Goal: Task Accomplishment & Management: Complete application form

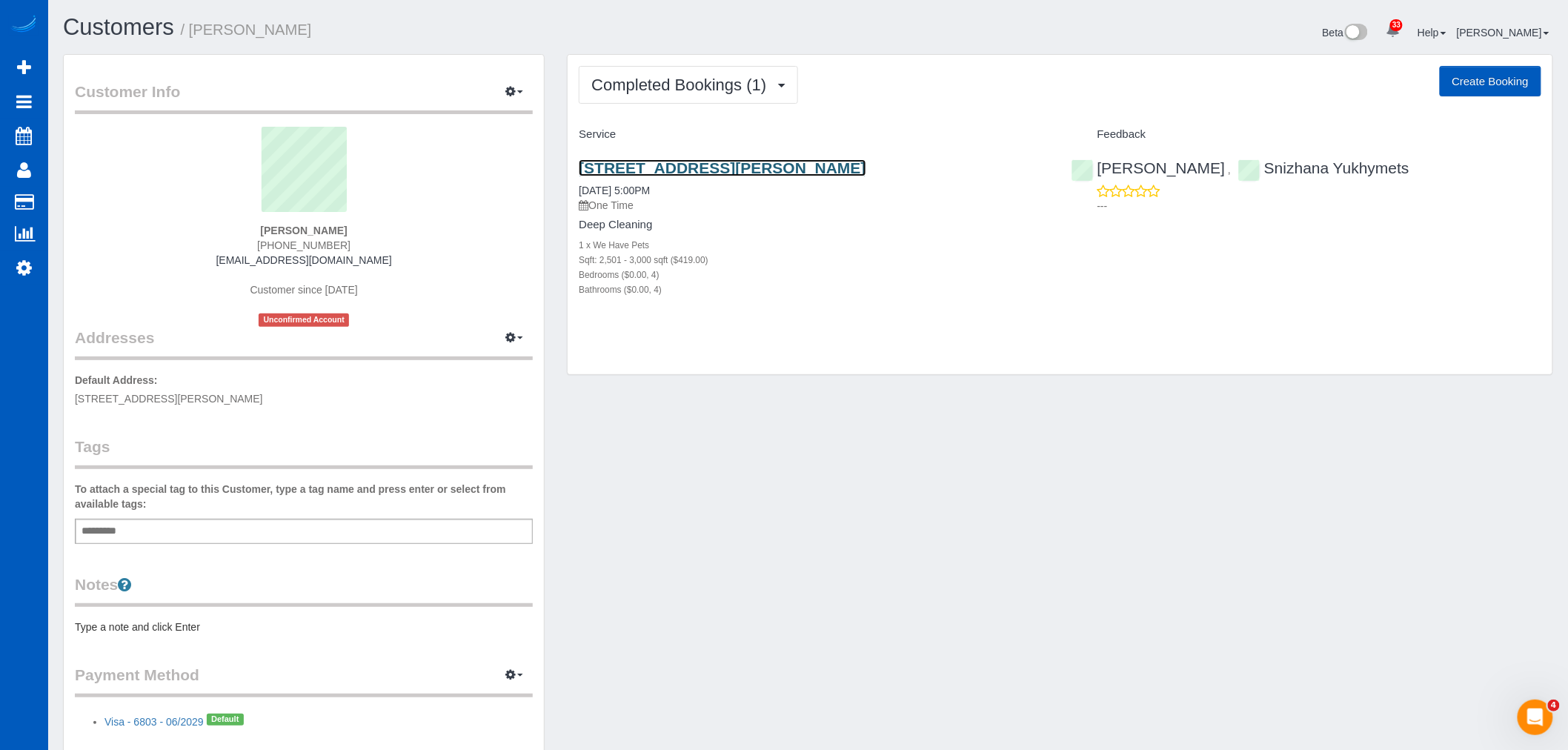
click at [729, 171] on link "1321 S Wright Blvd, Liberty Lake, WA 99019" at bounding box center [722, 168] width 287 height 17
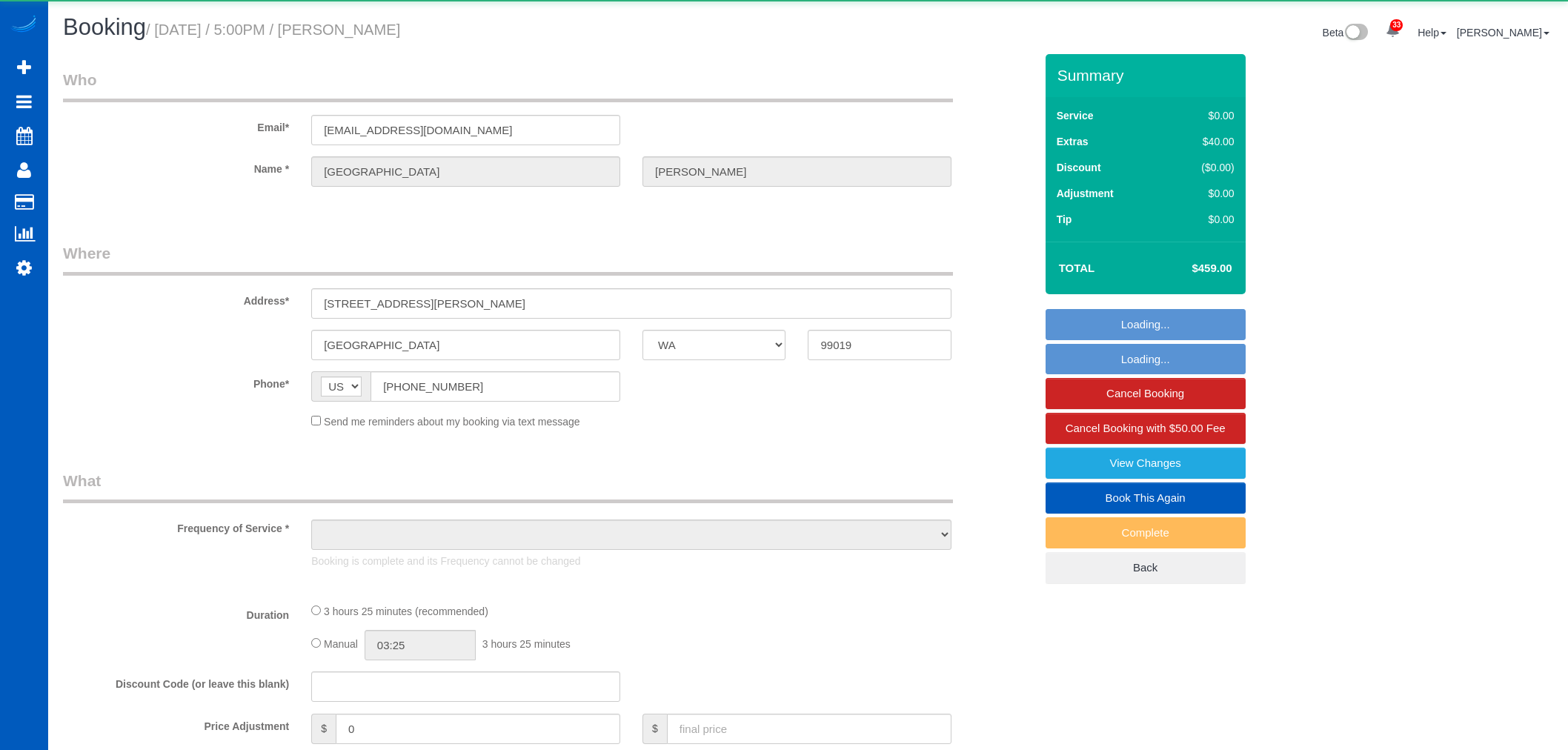
select select "WA"
select select "object:1075"
select select "199"
select select "2501"
select select "4"
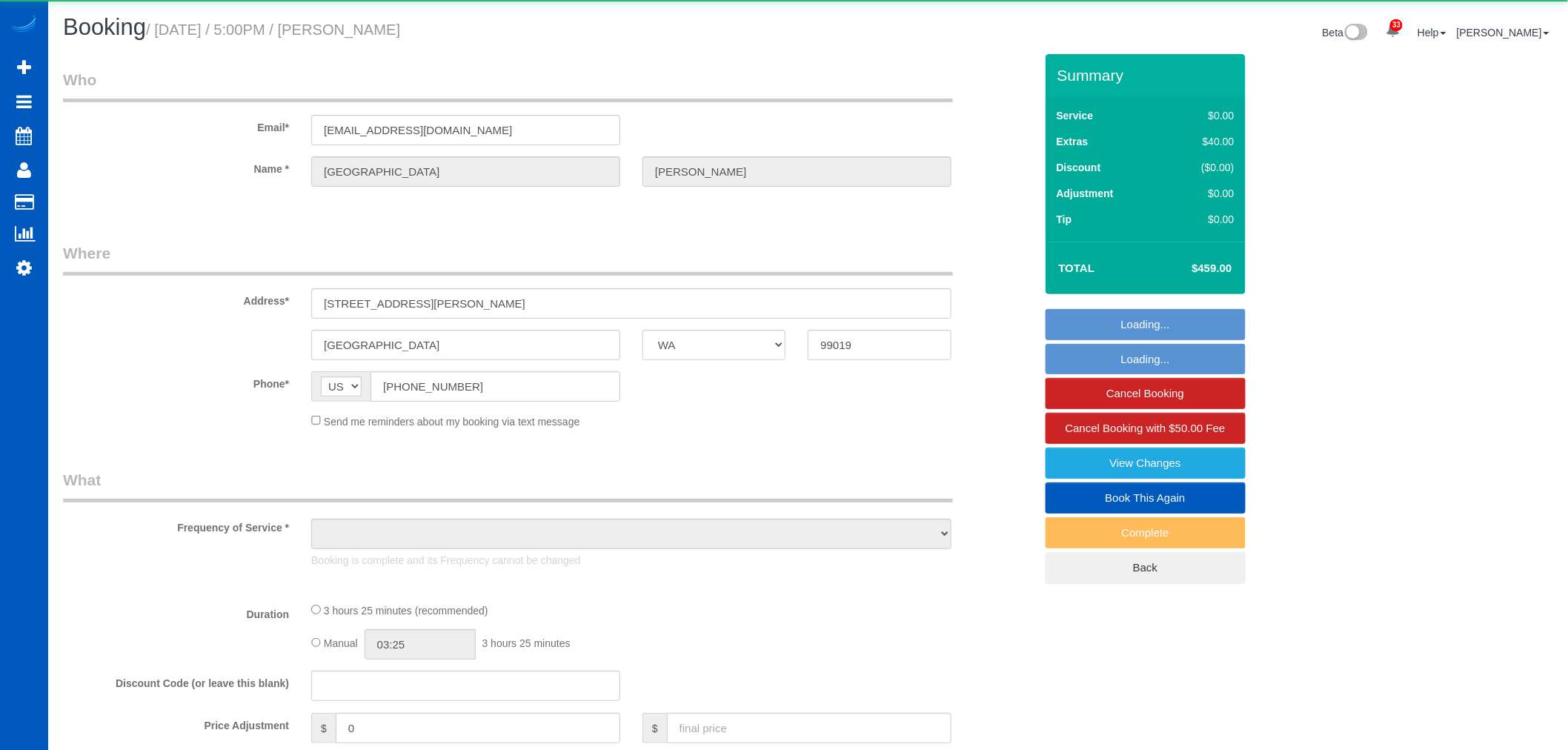
select select "4"
select select "spot1"
select select "number:8"
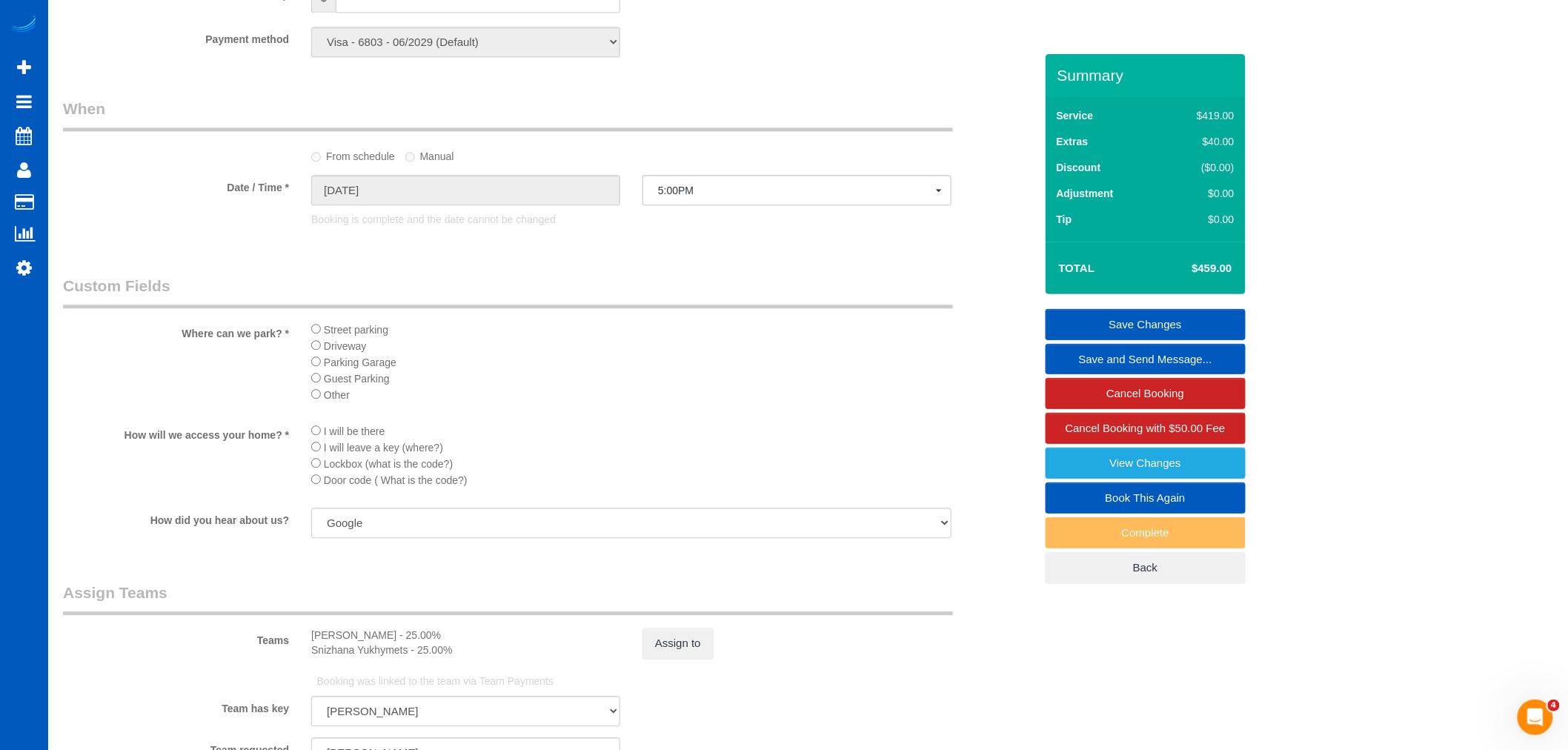
scroll to position [1811, 0]
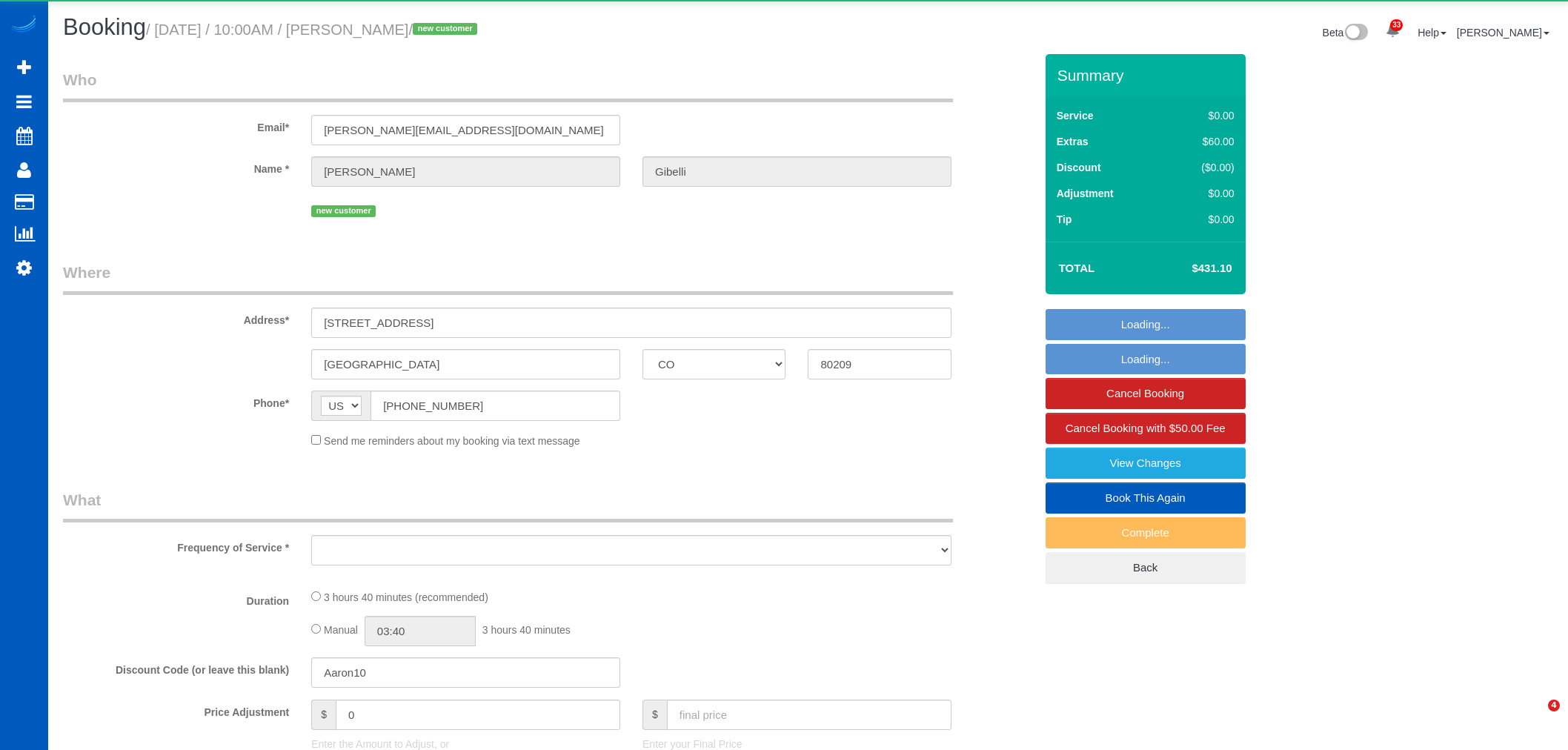
select select "CO"
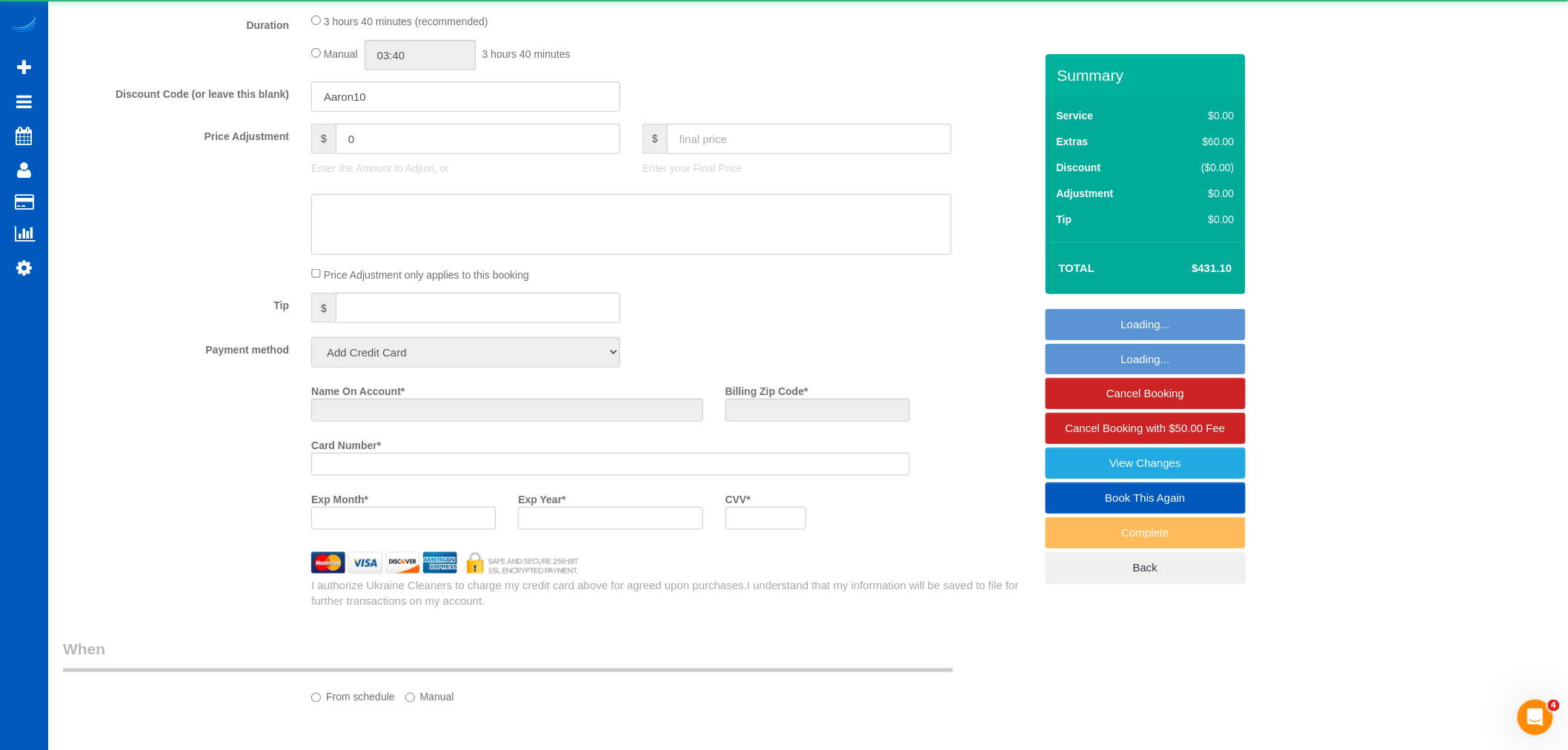
select select "object:101228"
select select "string:fspay-78c3286c-76bc-40ae-88b9-8264661bfb0c"
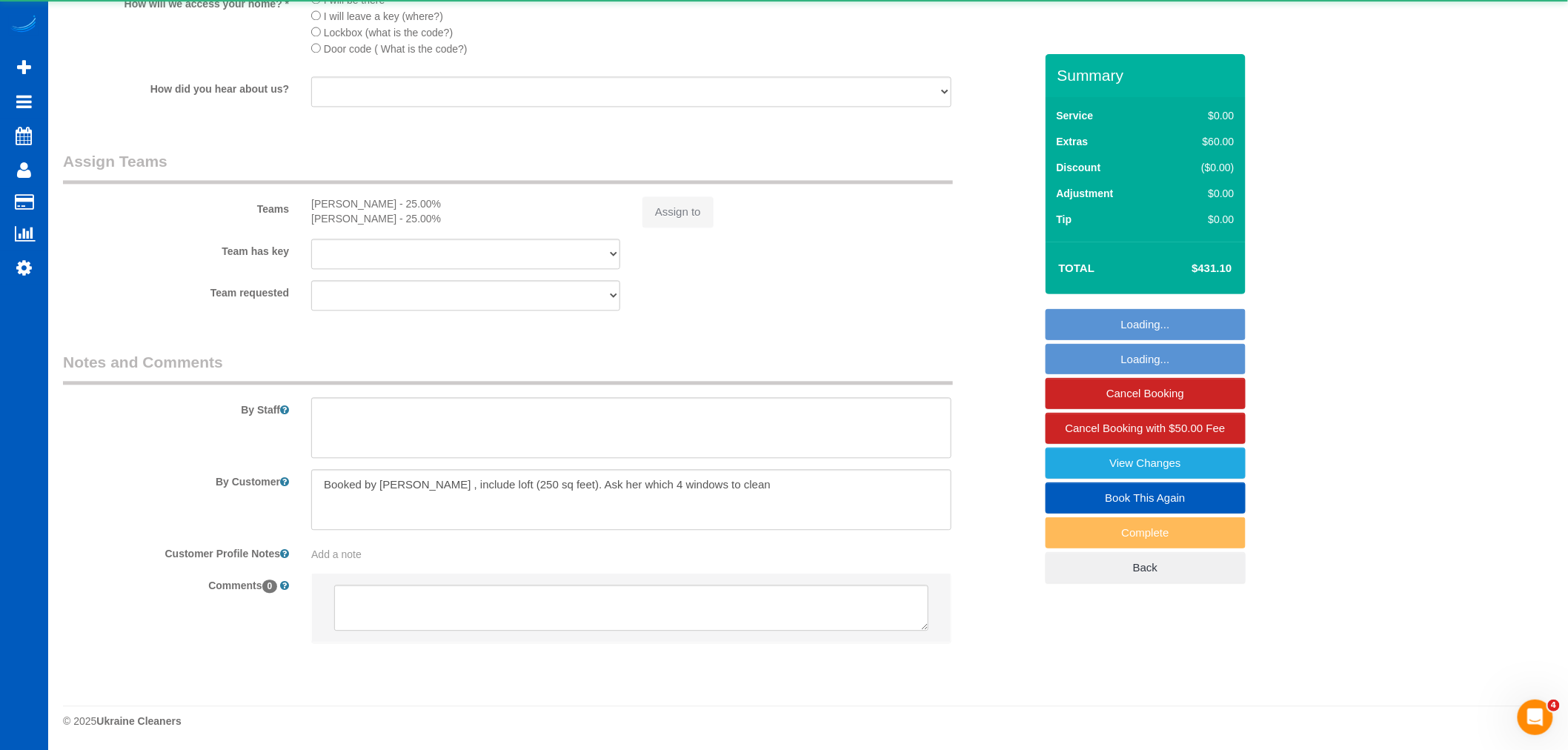
select select "object:101512"
select select "199"
select select "2501"
select select "4"
select select "3"
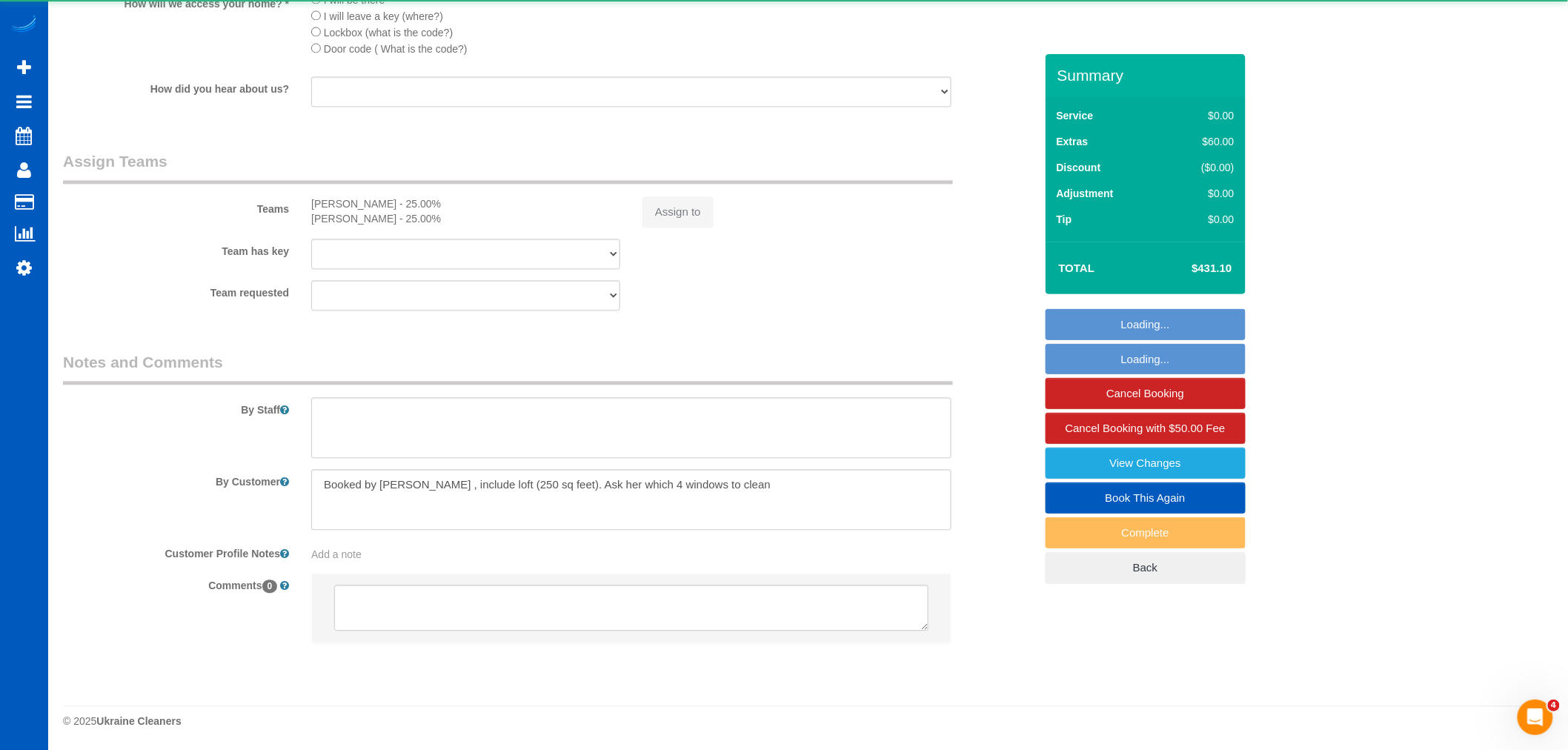
select select "spot439"
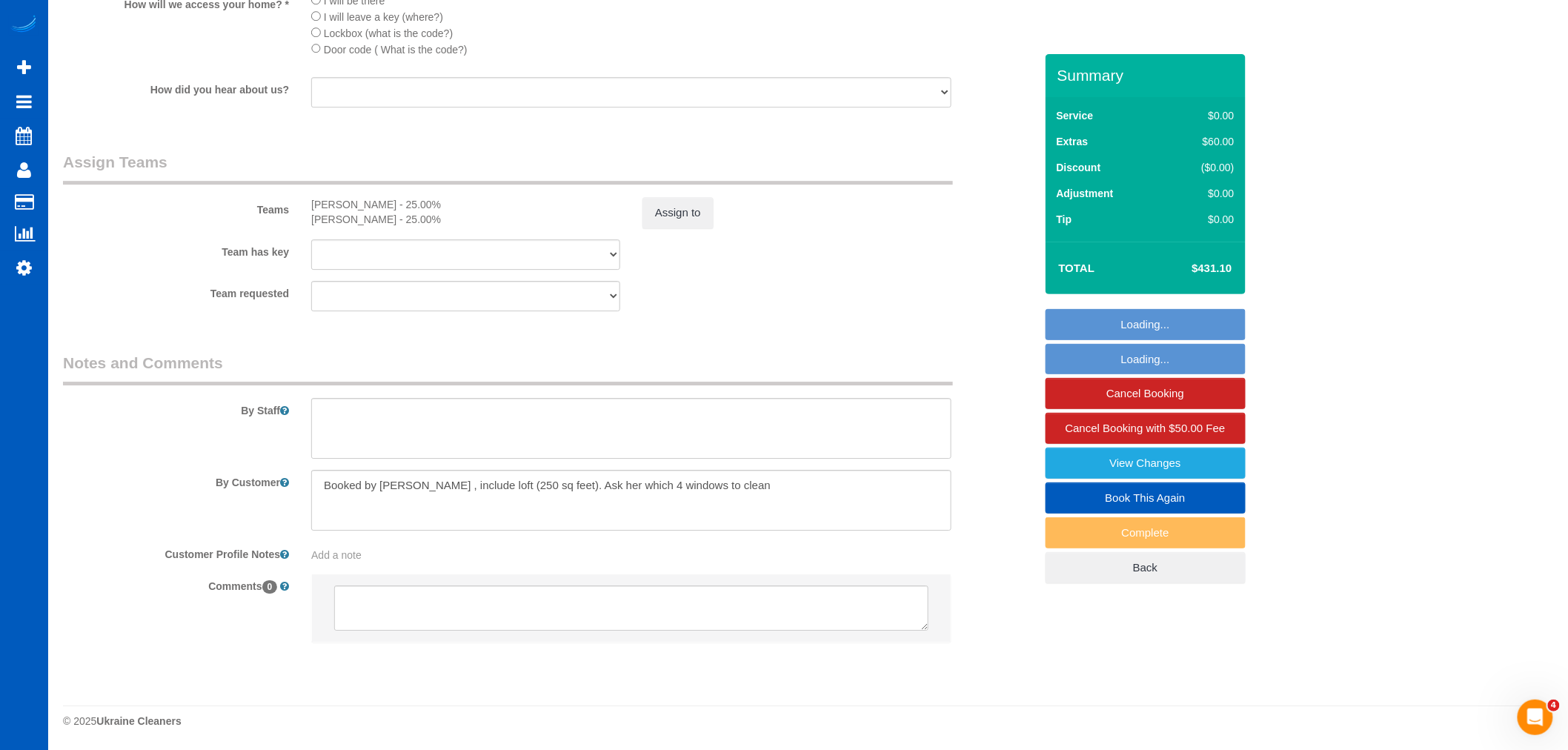
scroll to position [1839, 0]
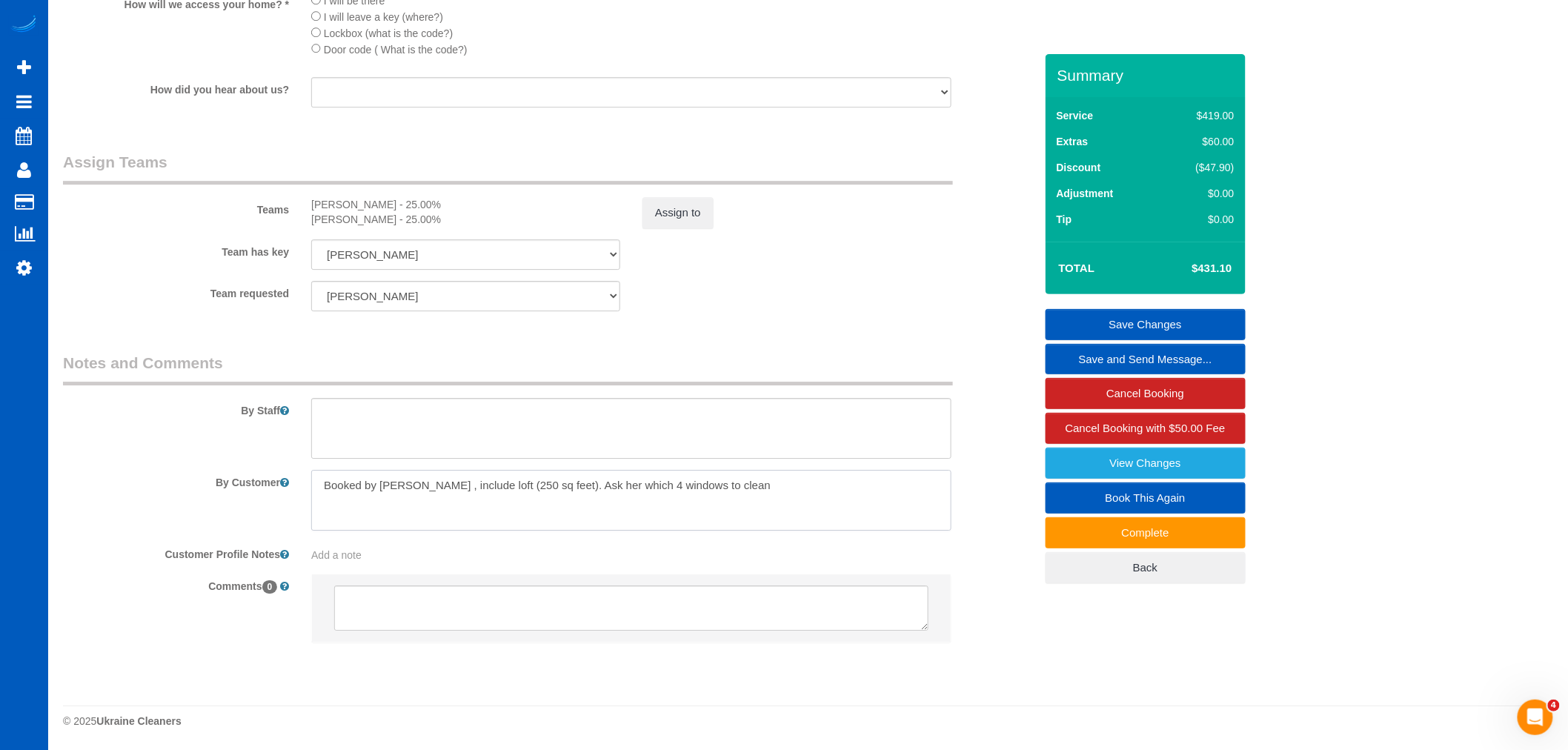
drag, startPoint x: 419, startPoint y: 484, endPoint x: 479, endPoint y: 494, distance: 60.8
click at [479, 494] on textarea at bounding box center [631, 501] width 640 height 61
click at [380, 489] on textarea at bounding box center [631, 501] width 640 height 61
drag, startPoint x: 416, startPoint y: 487, endPoint x: 535, endPoint y: 497, distance: 119.4
click at [535, 497] on textarea at bounding box center [631, 501] width 640 height 61
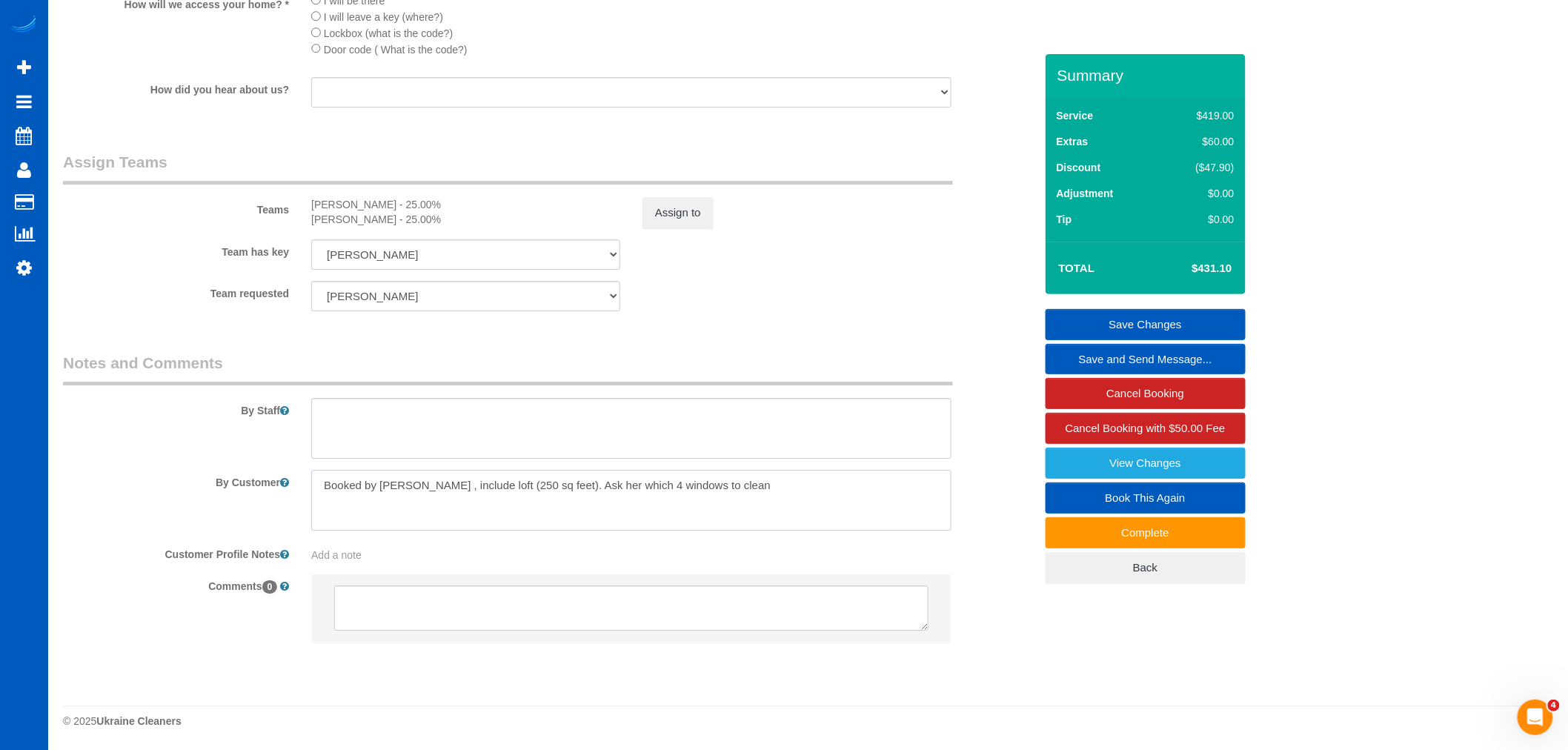
click at [838, 494] on textarea at bounding box center [631, 501] width 640 height 61
click at [826, 521] on textarea at bounding box center [631, 501] width 640 height 61
click at [829, 504] on textarea at bounding box center [631, 501] width 640 height 61
drag, startPoint x: 820, startPoint y: 492, endPoint x: 788, endPoint y: 493, distance: 32.0
click at [820, 493] on textarea at bounding box center [631, 501] width 640 height 61
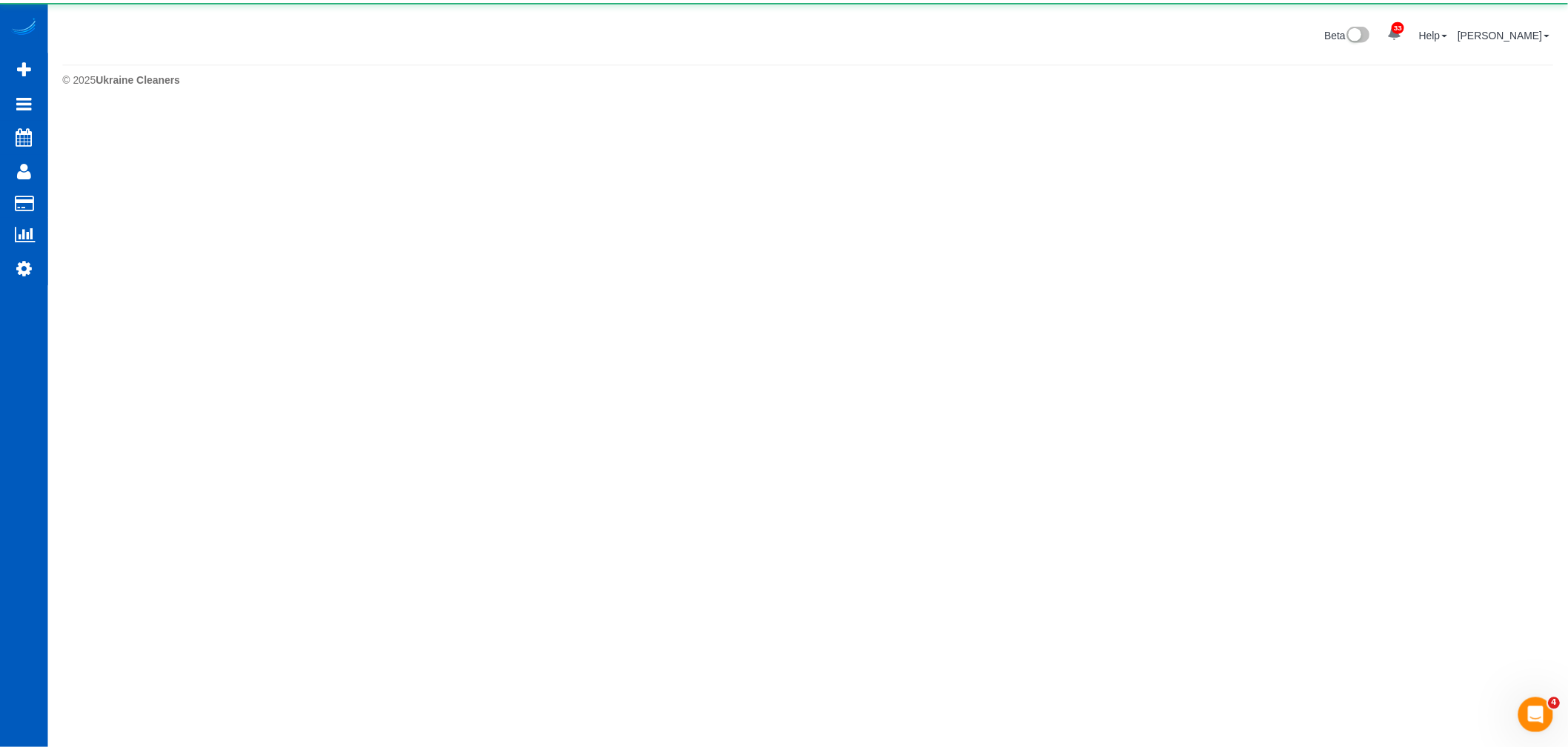
scroll to position [0, 0]
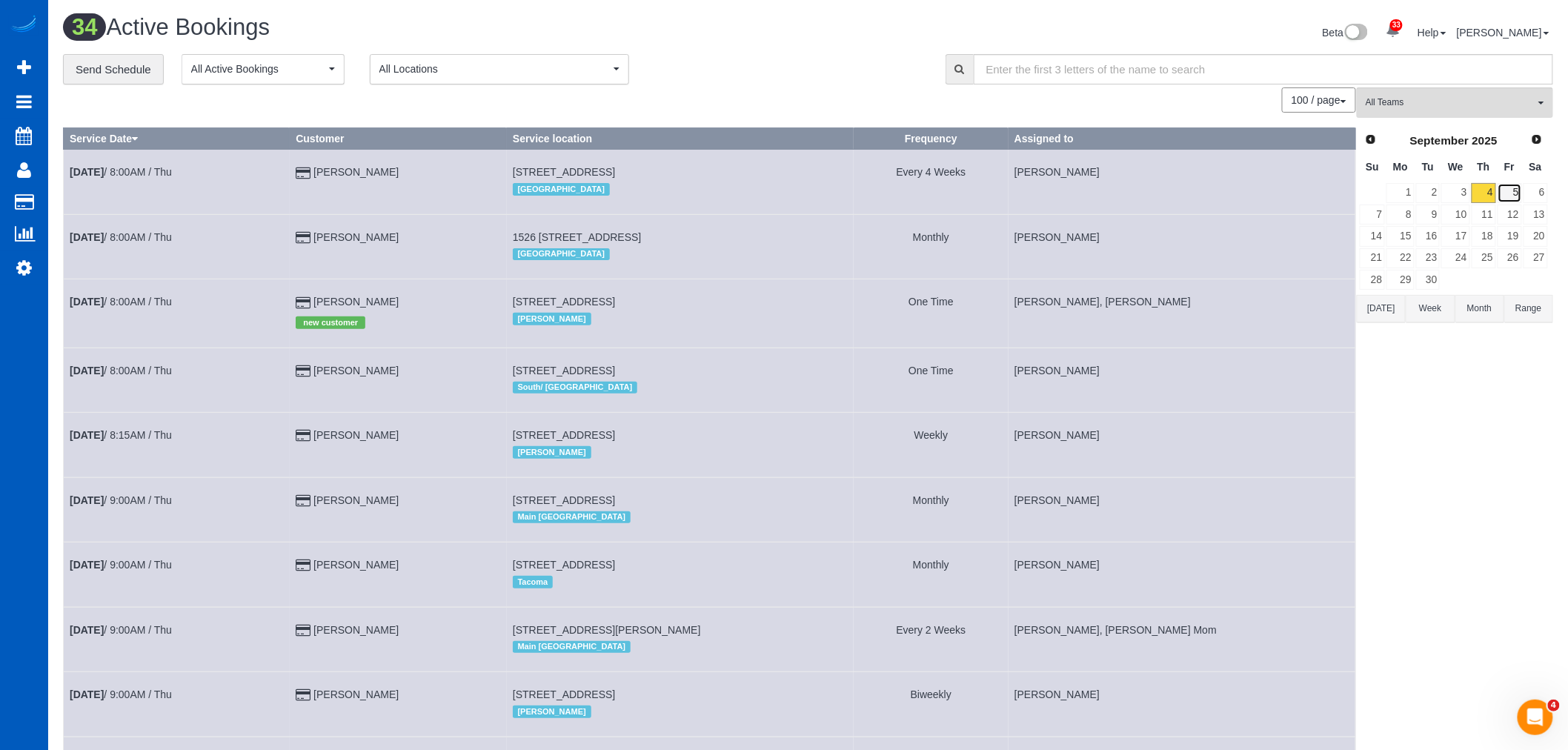
click at [1508, 193] on link "5" at bounding box center [1510, 193] width 24 height 20
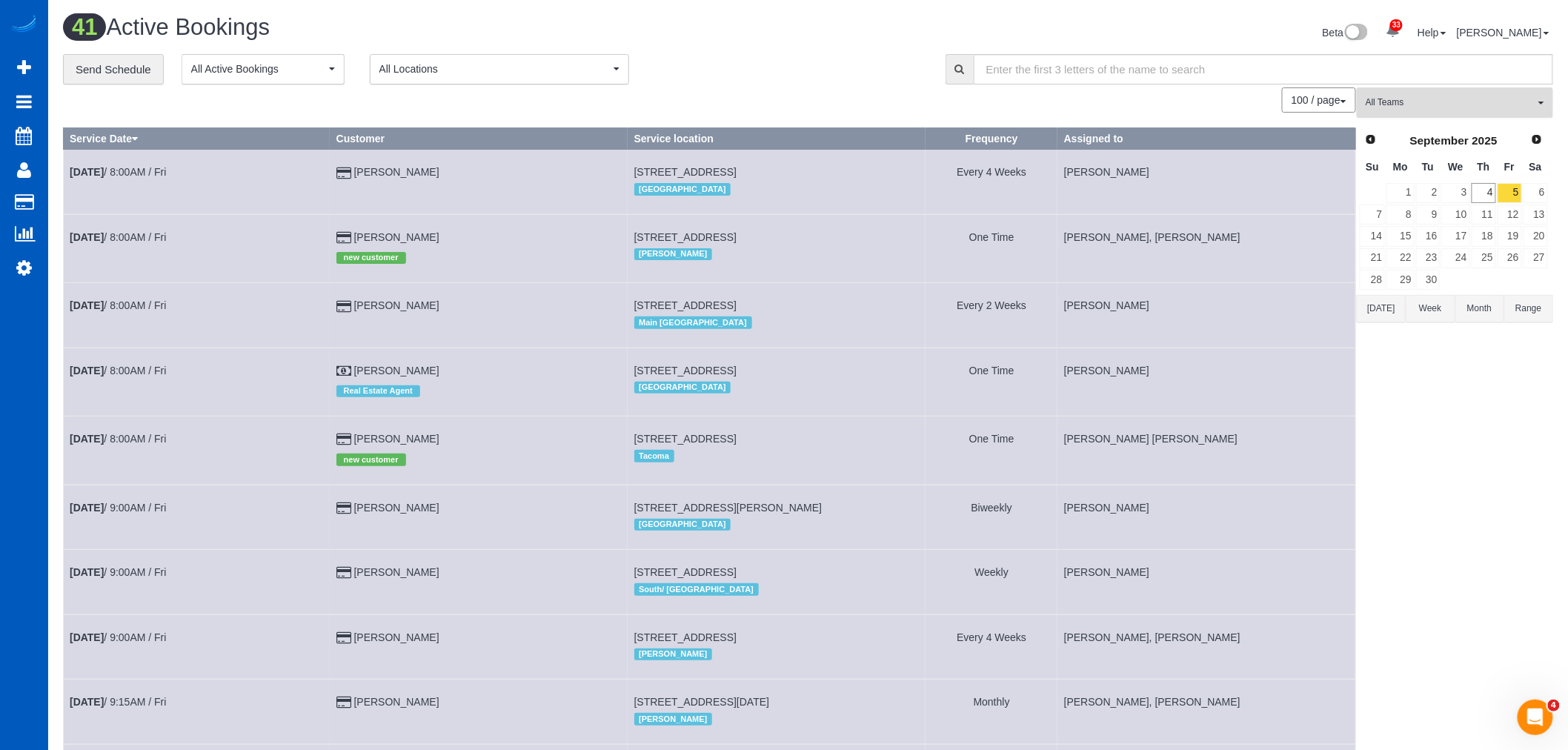
click at [1484, 118] on button "All Teams" at bounding box center [1454, 102] width 196 height 30
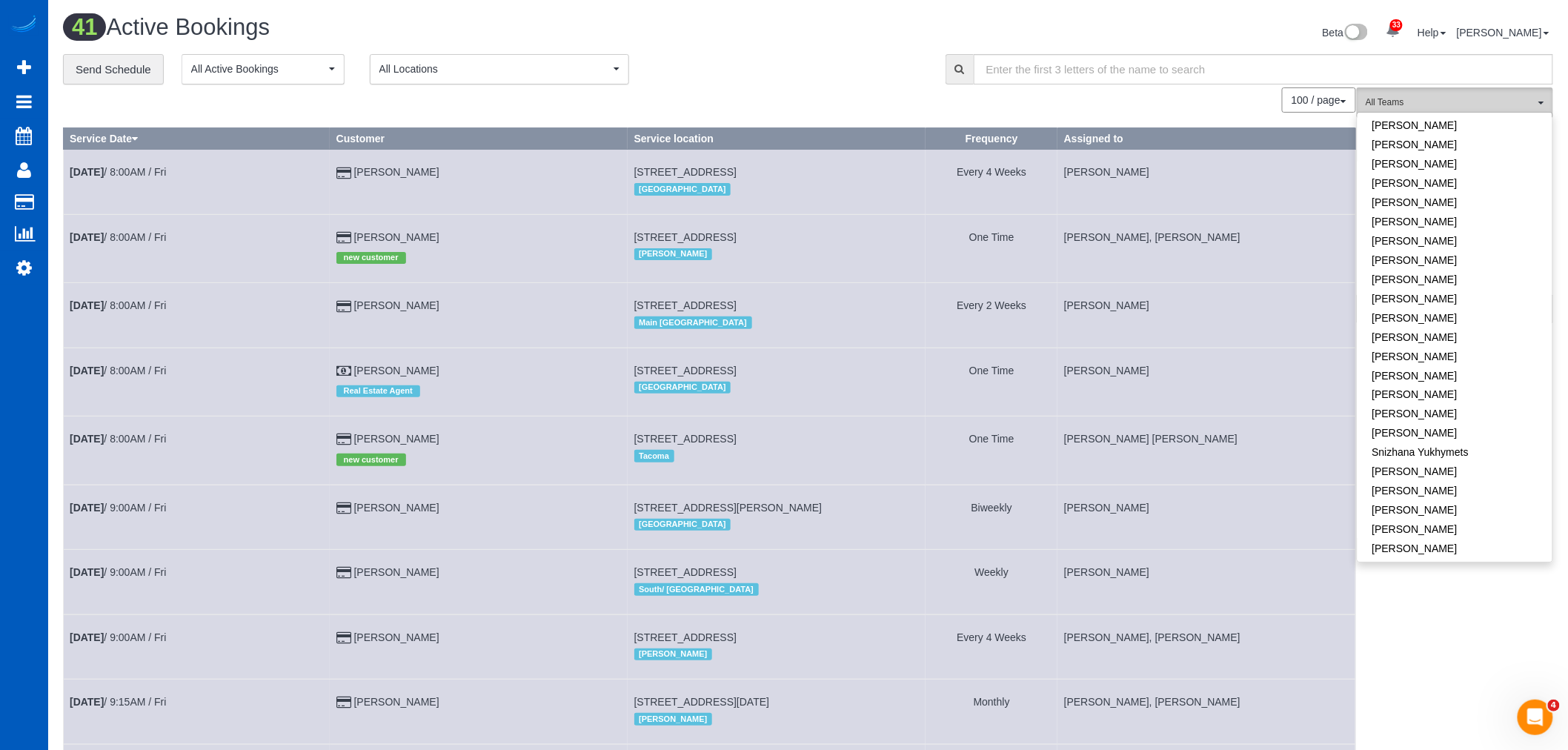
scroll to position [957, 0]
click at [1419, 397] on link "[PERSON_NAME]" at bounding box center [1454, 406] width 195 height 19
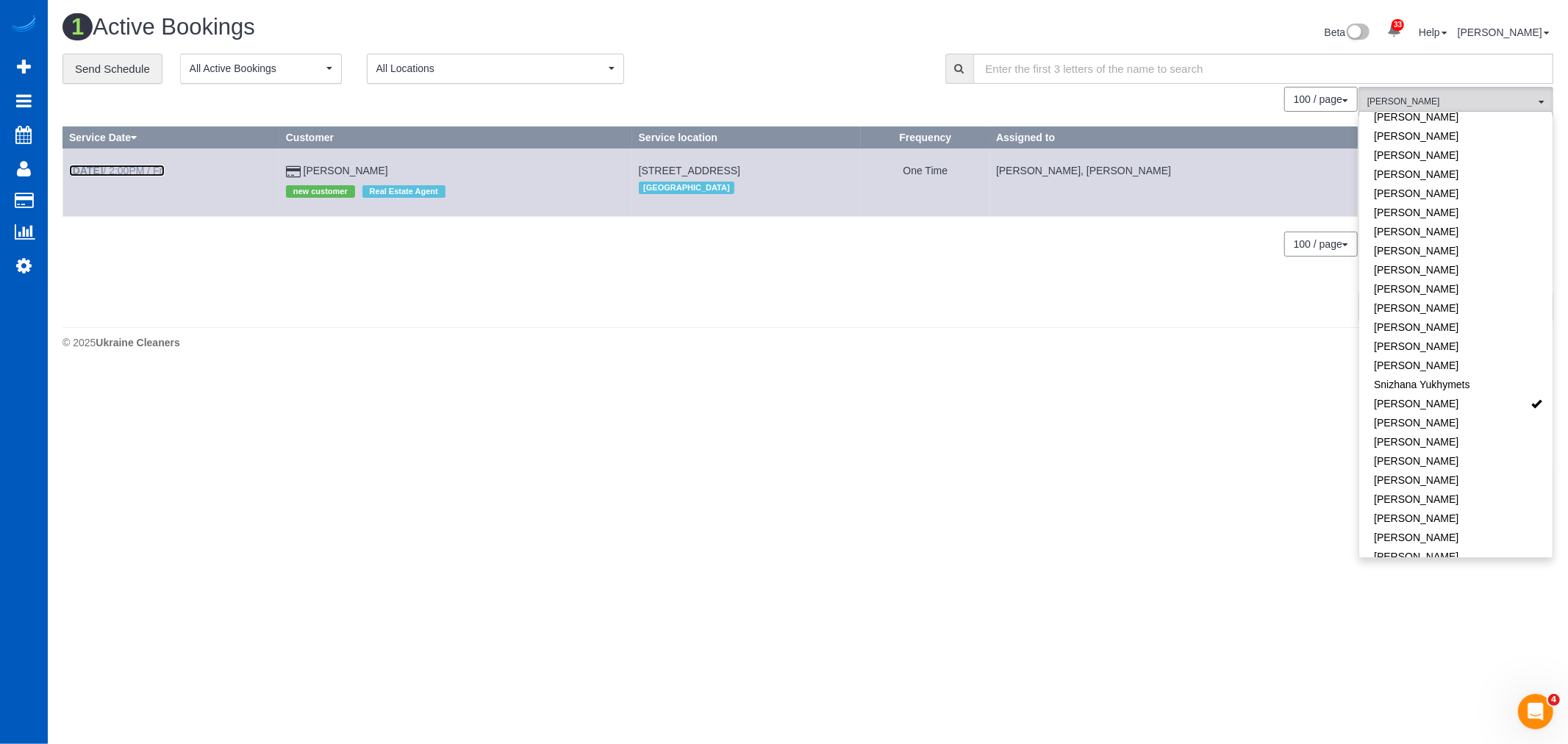
click at [134, 170] on link "[DATE] 2:00PM / Fri" at bounding box center [117, 171] width 96 height 12
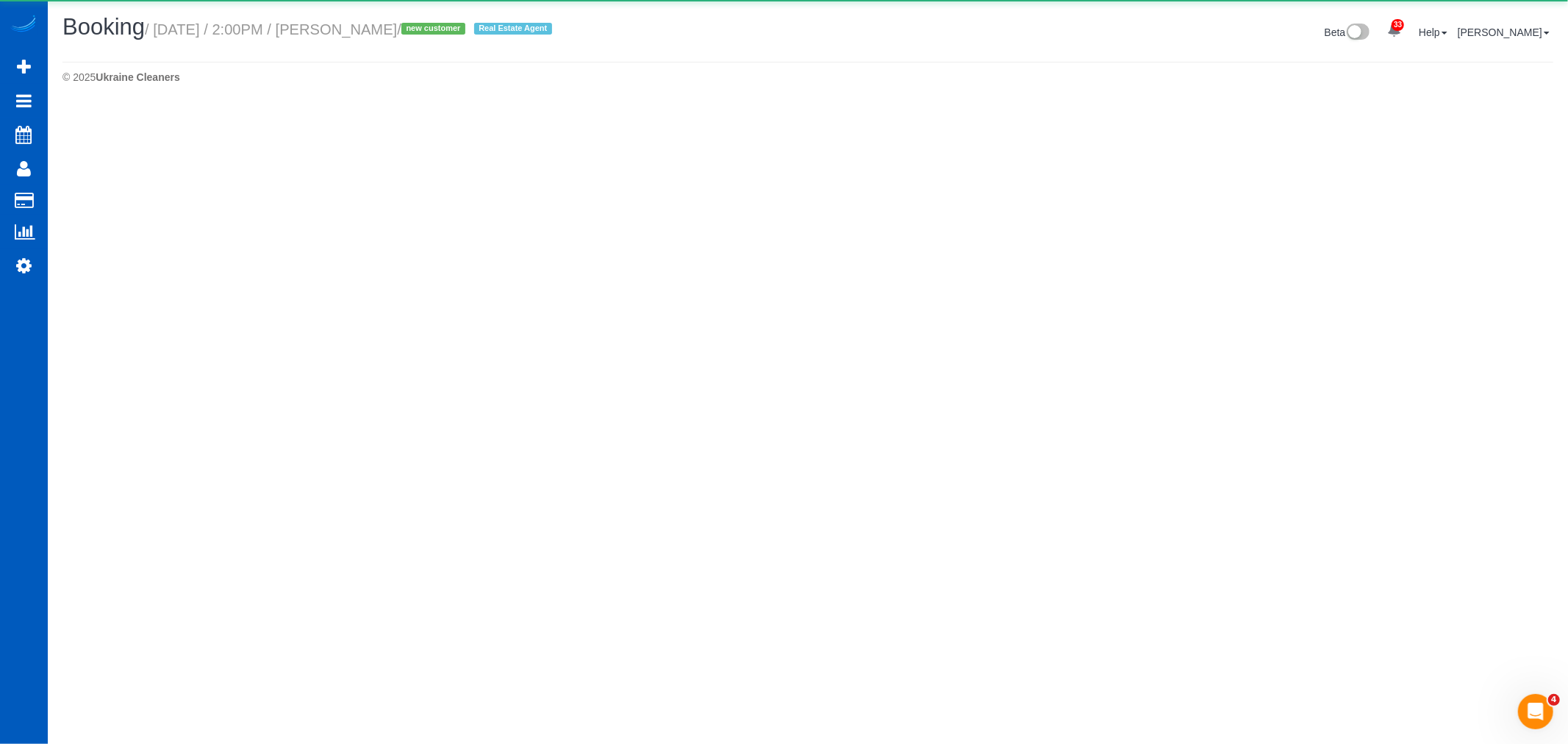
select select "CO"
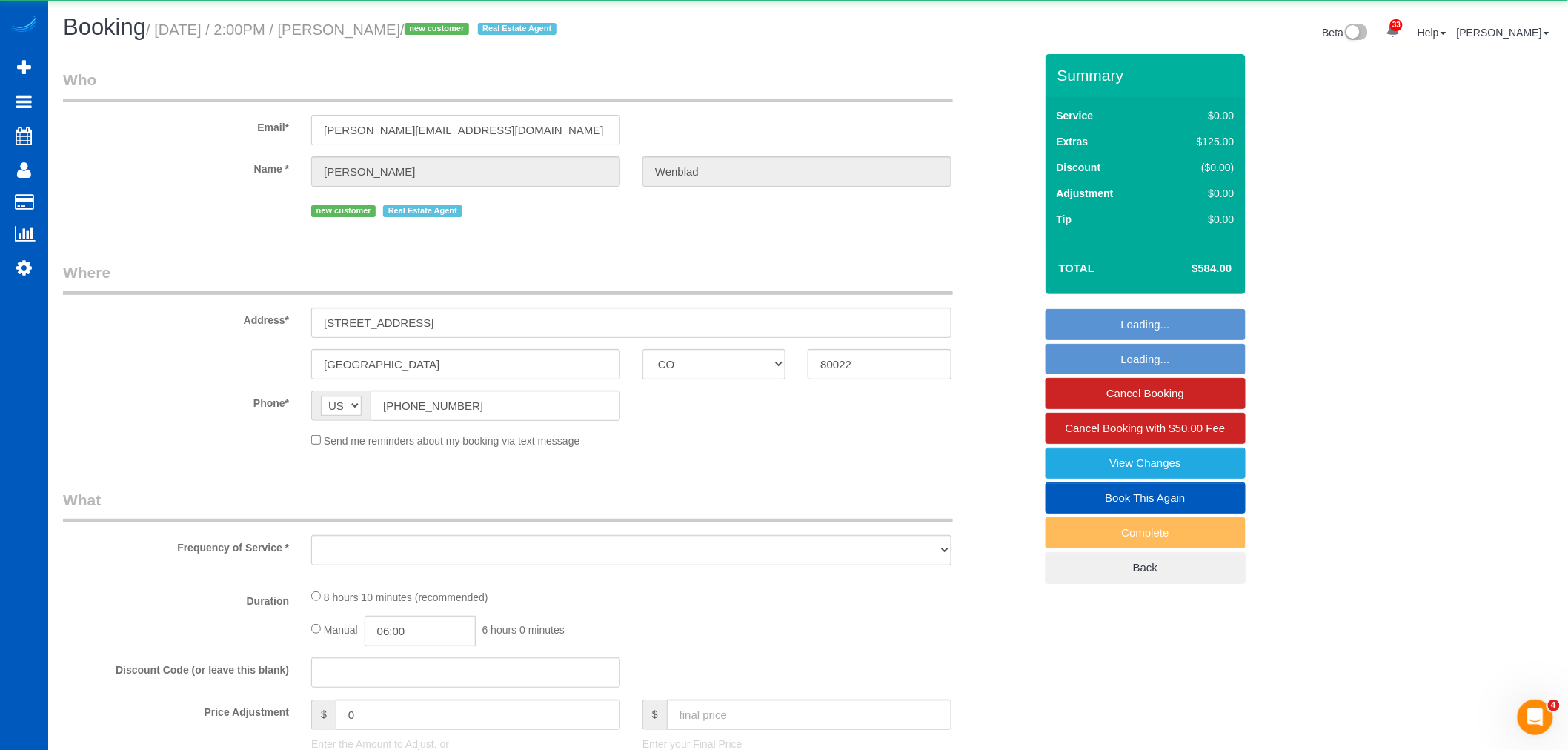
select select "object:103445"
select select "string:fspay-a3309155-2777-4f0c-a44a-7bb032cc4e80"
select select "199"
select select "1501"
select select "3"
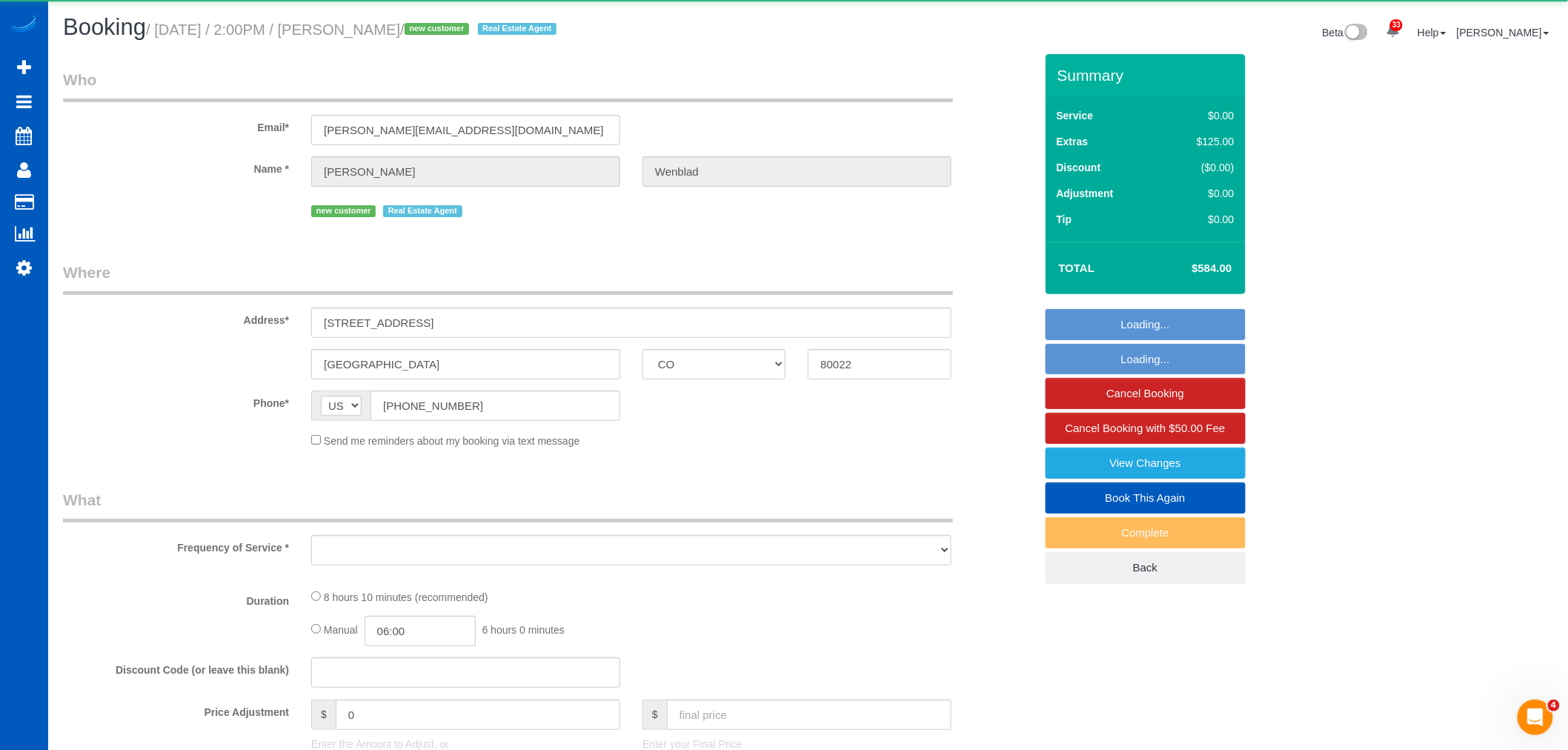
select select "3"
select select "spot446"
select select "number:8"
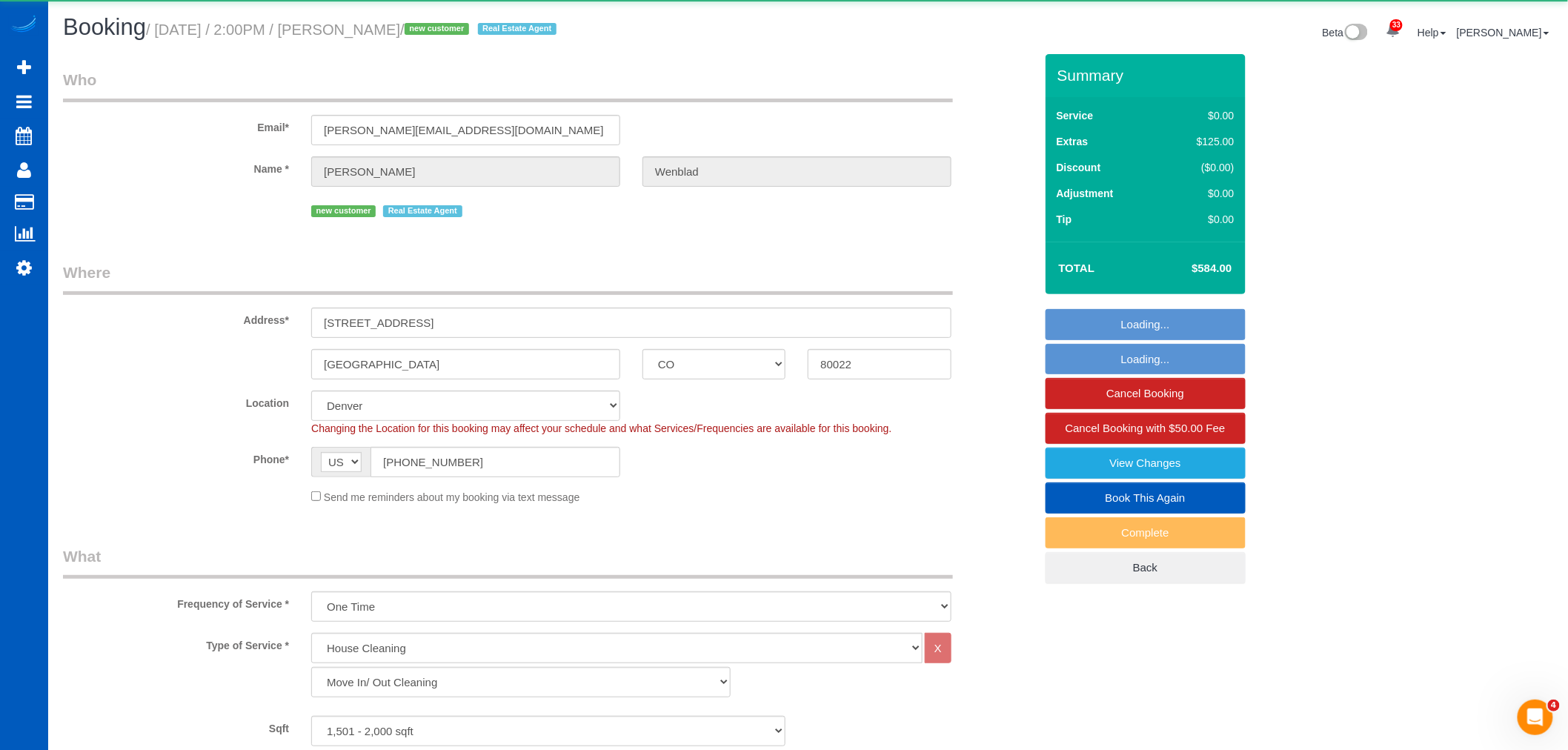
select select "1501"
select select "3"
